Goal: Task Accomplishment & Management: Use online tool/utility

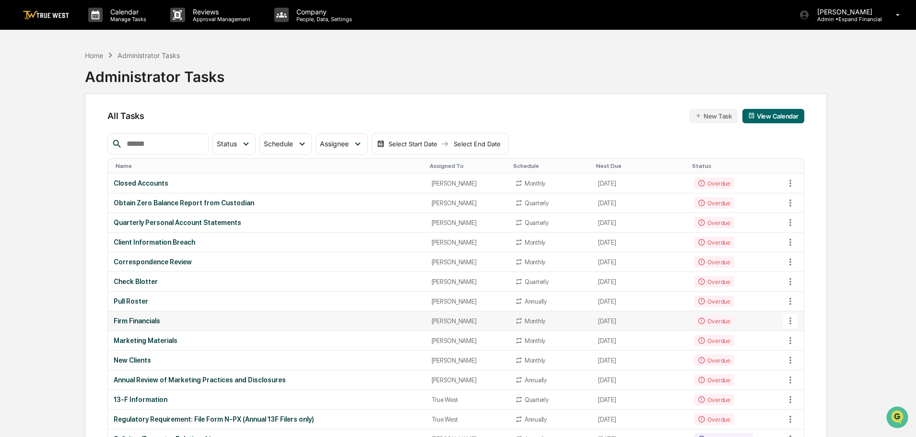
scroll to position [48, 0]
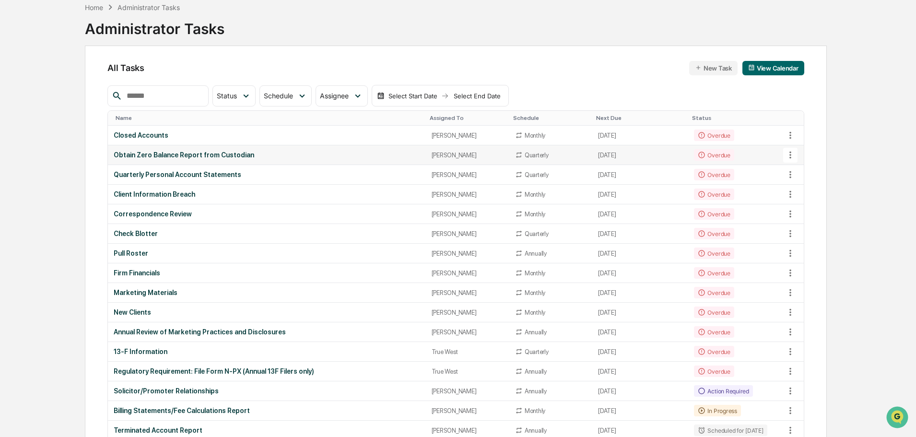
click at [187, 153] on div "Obtain Zero Balance Report from Custodian" at bounding box center [267, 155] width 306 height 8
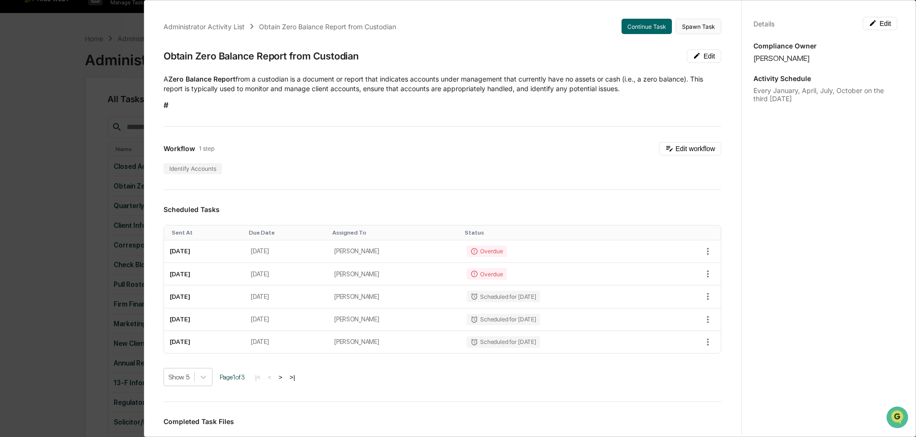
scroll to position [0, 0]
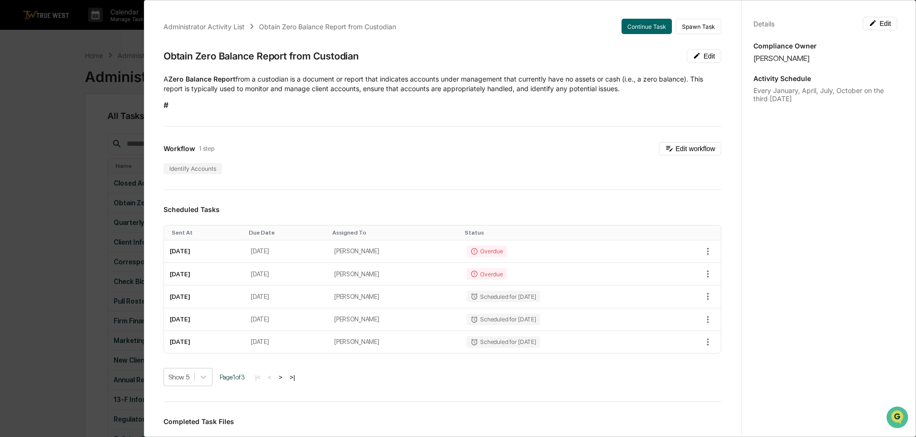
click at [777, 143] on div "Details Edit Compliance Owner [PERSON_NAME] Activity Schedule Every January, Ap…" at bounding box center [824, 228] width 167 height 460
click at [70, 50] on div "Administrator Activity List Obtain Zero Balance Report from Custodian Continue …" at bounding box center [458, 218] width 916 height 437
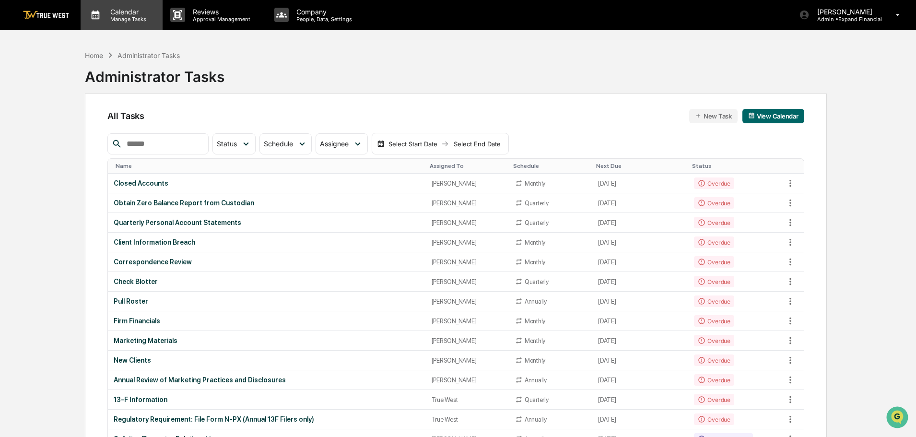
click at [133, 11] on p "Calendar" at bounding box center [127, 12] width 48 height 8
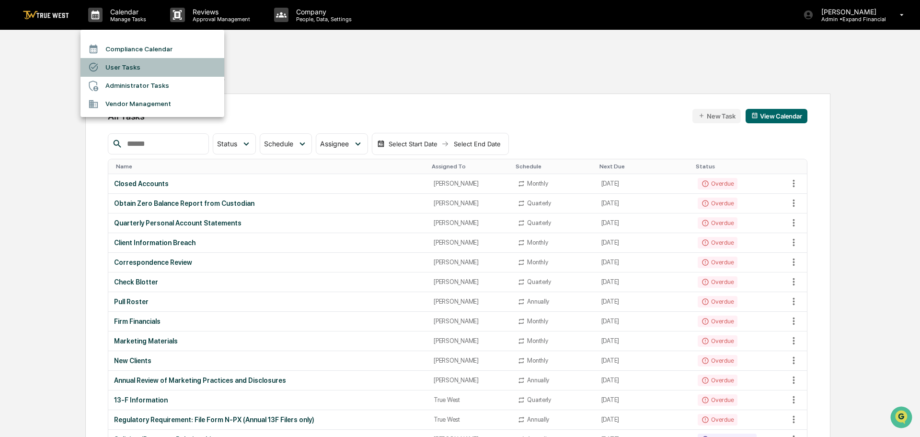
click at [115, 67] on li "User Tasks" at bounding box center [153, 67] width 144 height 18
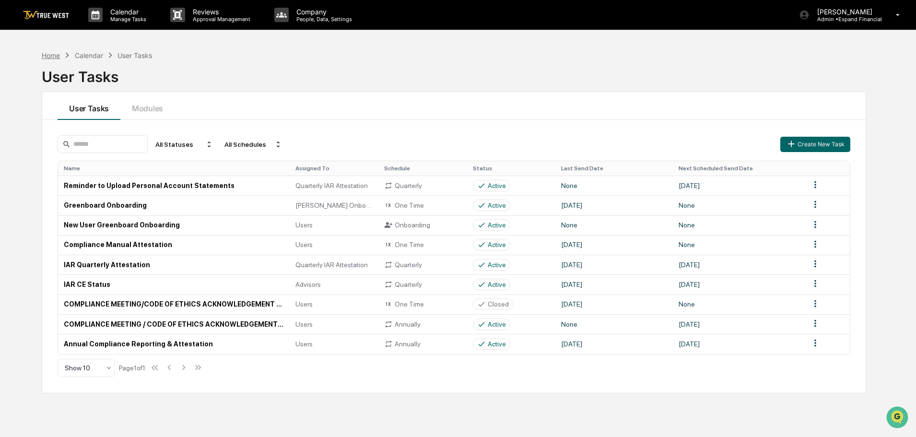
click at [49, 57] on div "Home" at bounding box center [51, 55] width 18 height 8
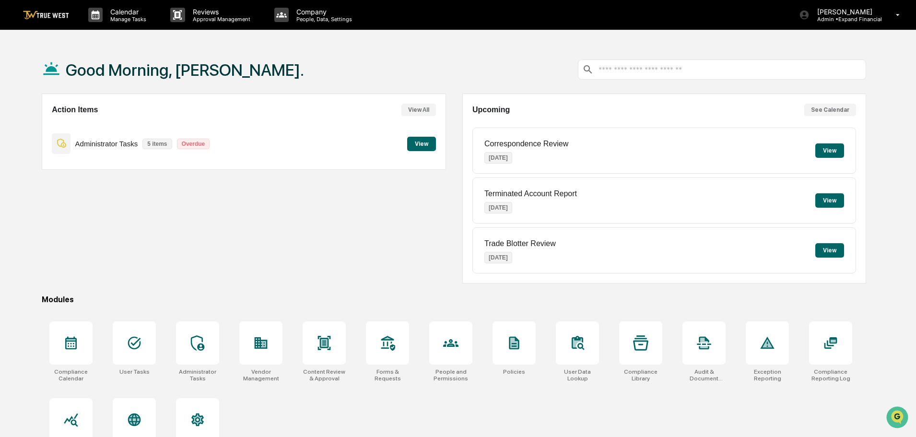
click at [417, 146] on button "View" at bounding box center [421, 144] width 29 height 14
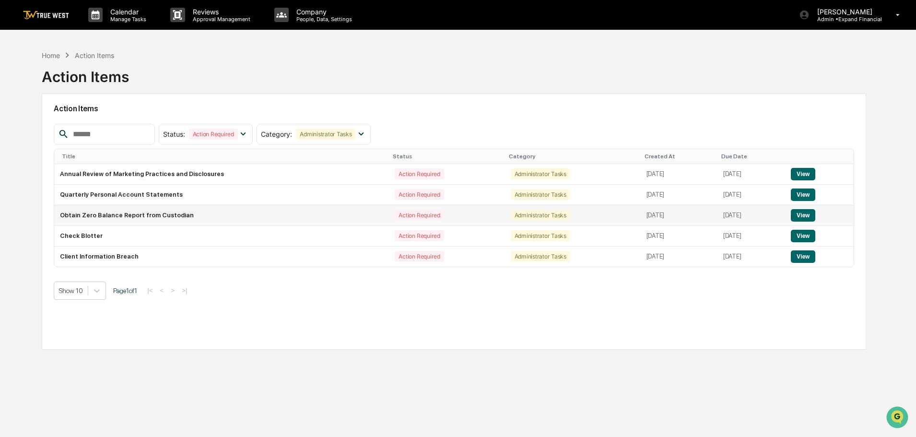
click at [804, 215] on button "View" at bounding box center [803, 215] width 24 height 12
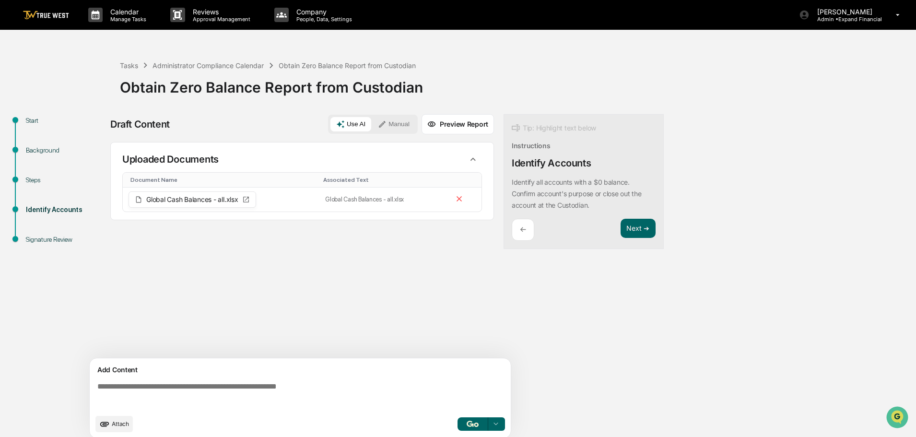
scroll to position [7, 0]
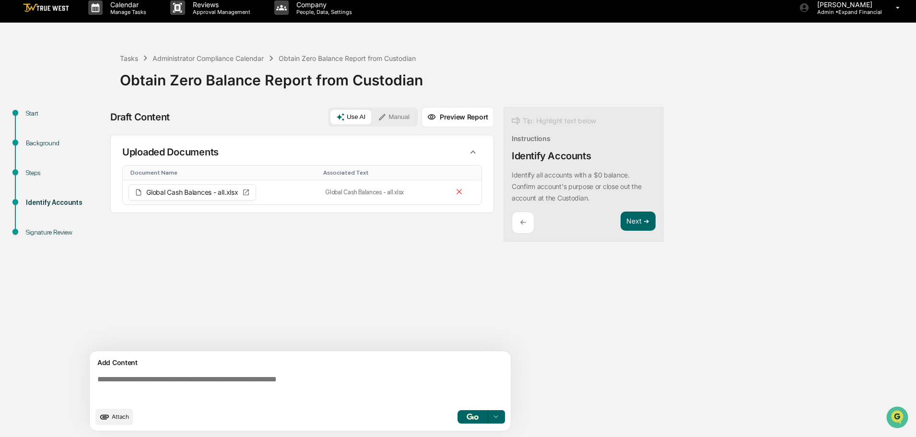
click at [189, 383] on textarea at bounding box center [301, 388] width 417 height 35
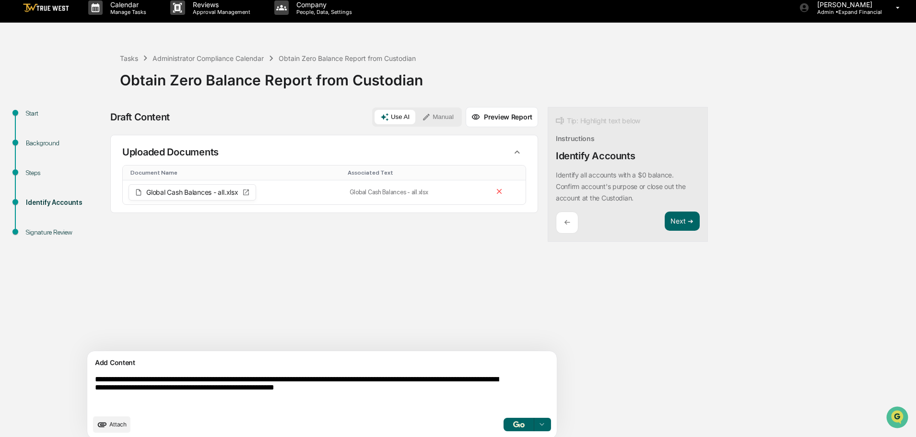
type textarea "**********"
click at [374, 118] on button "Use AI" at bounding box center [394, 117] width 41 height 14
click at [513, 425] on img "button" at bounding box center [519, 424] width 12 height 6
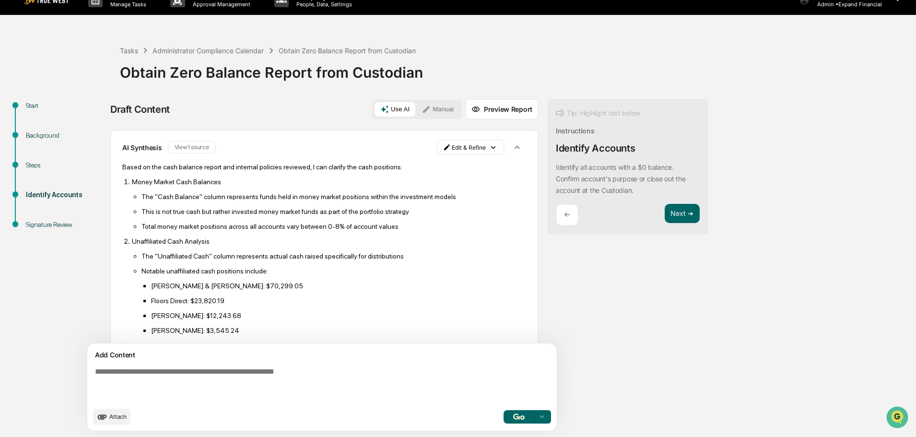
scroll to position [144, 0]
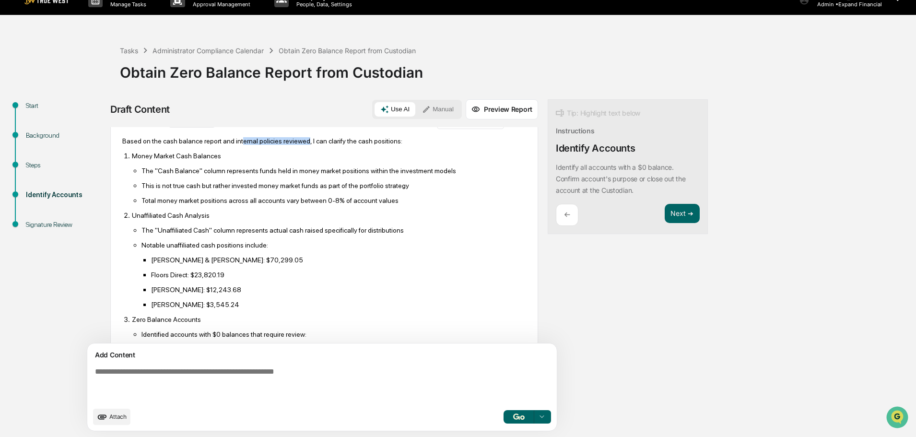
drag, startPoint x: 299, startPoint y: 151, endPoint x: 236, endPoint y: 151, distance: 62.8
click at [236, 145] on p "Based on the cash balance report and internal policies reviewed, I can clarify …" at bounding box center [324, 141] width 404 height 8
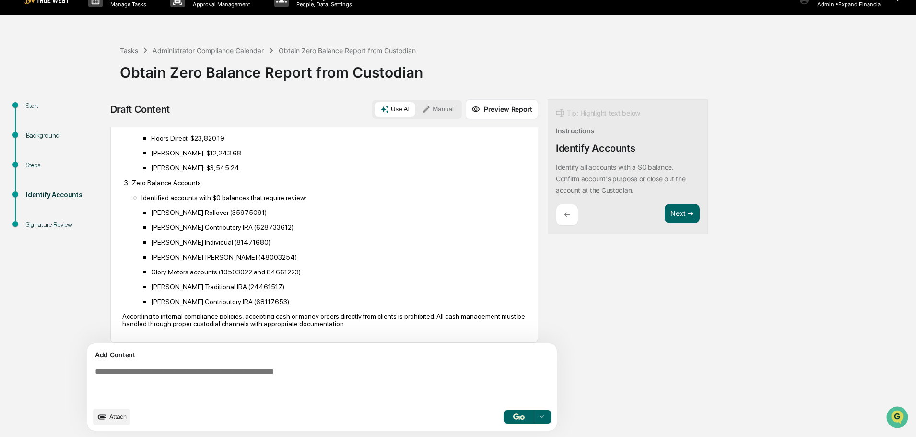
scroll to position [297, 0]
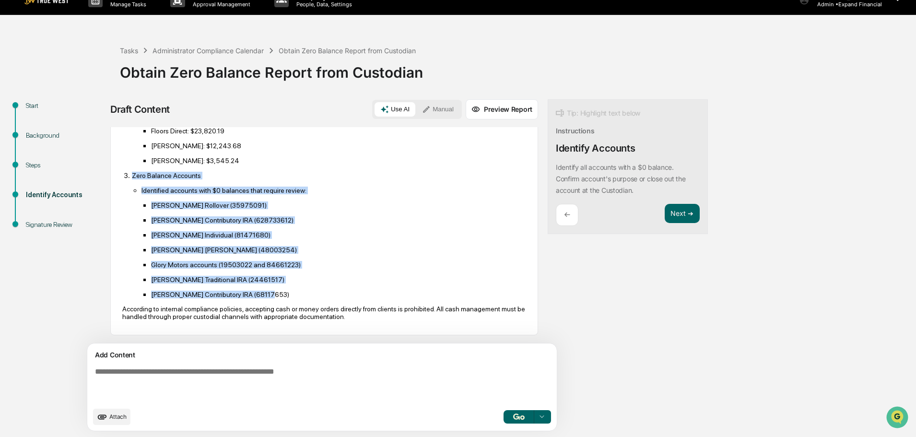
drag, startPoint x: 129, startPoint y: 176, endPoint x: 266, endPoint y: 292, distance: 178.9
click at [266, 292] on li "Zero Balance Accounts Identified accounts with $0 balances that require review:…" at bounding box center [329, 234] width 394 height 127
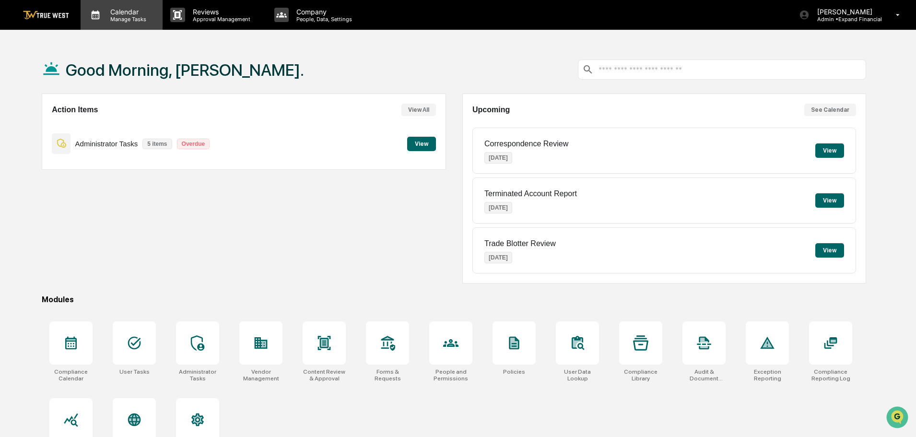
click at [131, 8] on p "Calendar" at bounding box center [127, 12] width 48 height 8
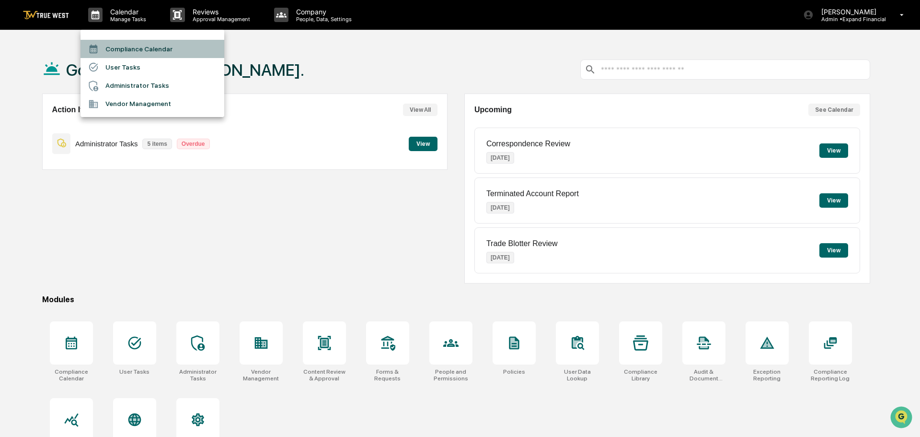
click at [121, 53] on li "Compliance Calendar" at bounding box center [153, 49] width 144 height 18
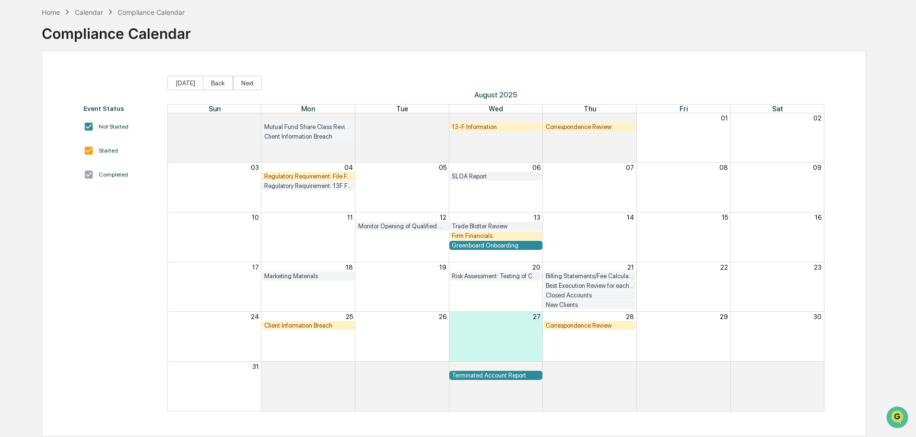
scroll to position [46, 0]
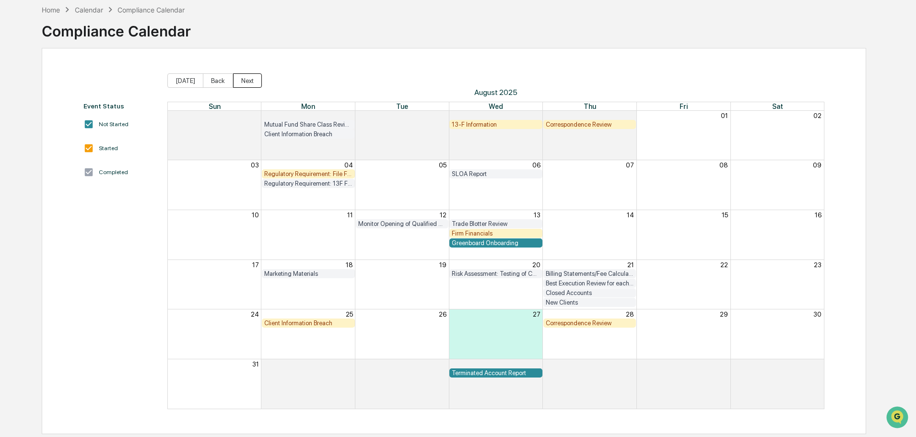
click at [247, 79] on button "Next" at bounding box center [247, 80] width 29 height 14
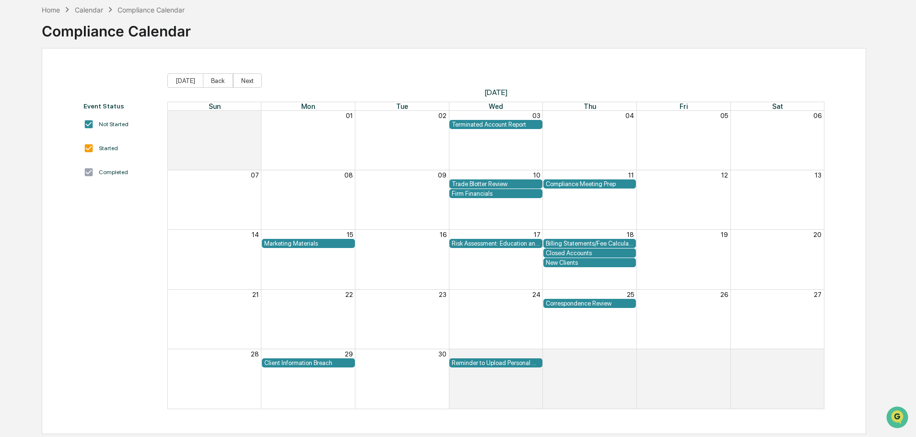
click at [569, 303] on div "Correspondence Review" at bounding box center [590, 303] width 88 height 7
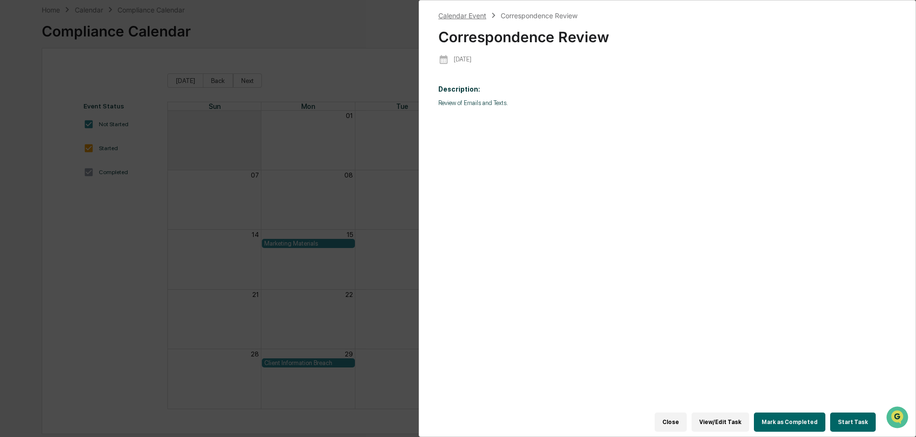
click at [462, 13] on div "Calendar Event" at bounding box center [462, 16] width 48 height 8
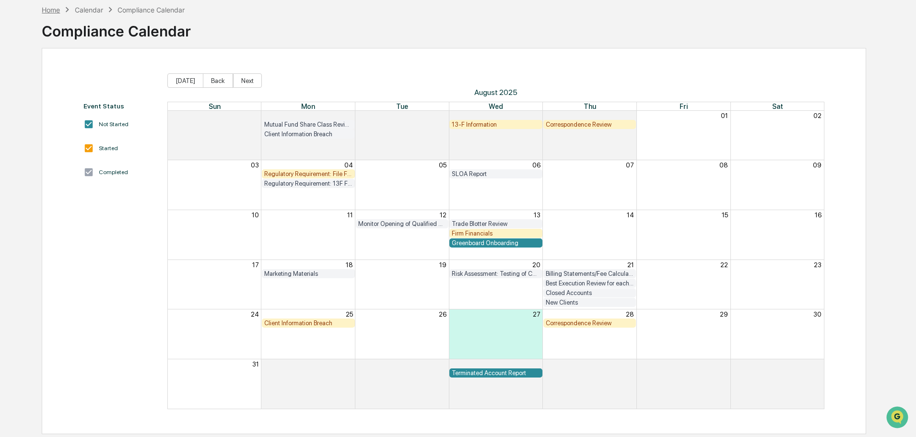
click at [51, 9] on div "Home" at bounding box center [51, 10] width 18 height 8
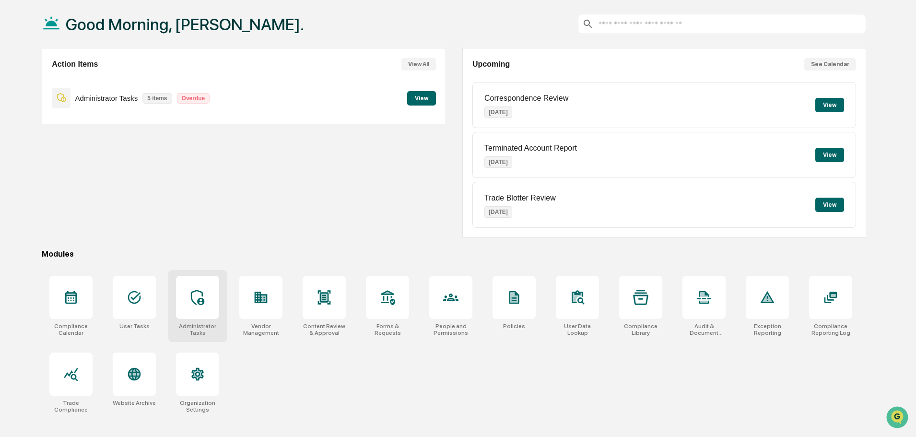
click at [185, 301] on div at bounding box center [197, 297] width 43 height 43
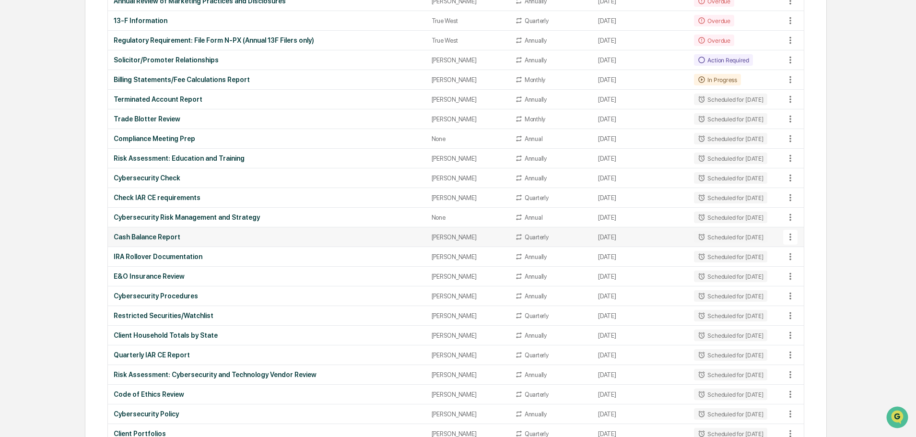
scroll to position [384, 0]
